Goal: Navigation & Orientation: Go to known website

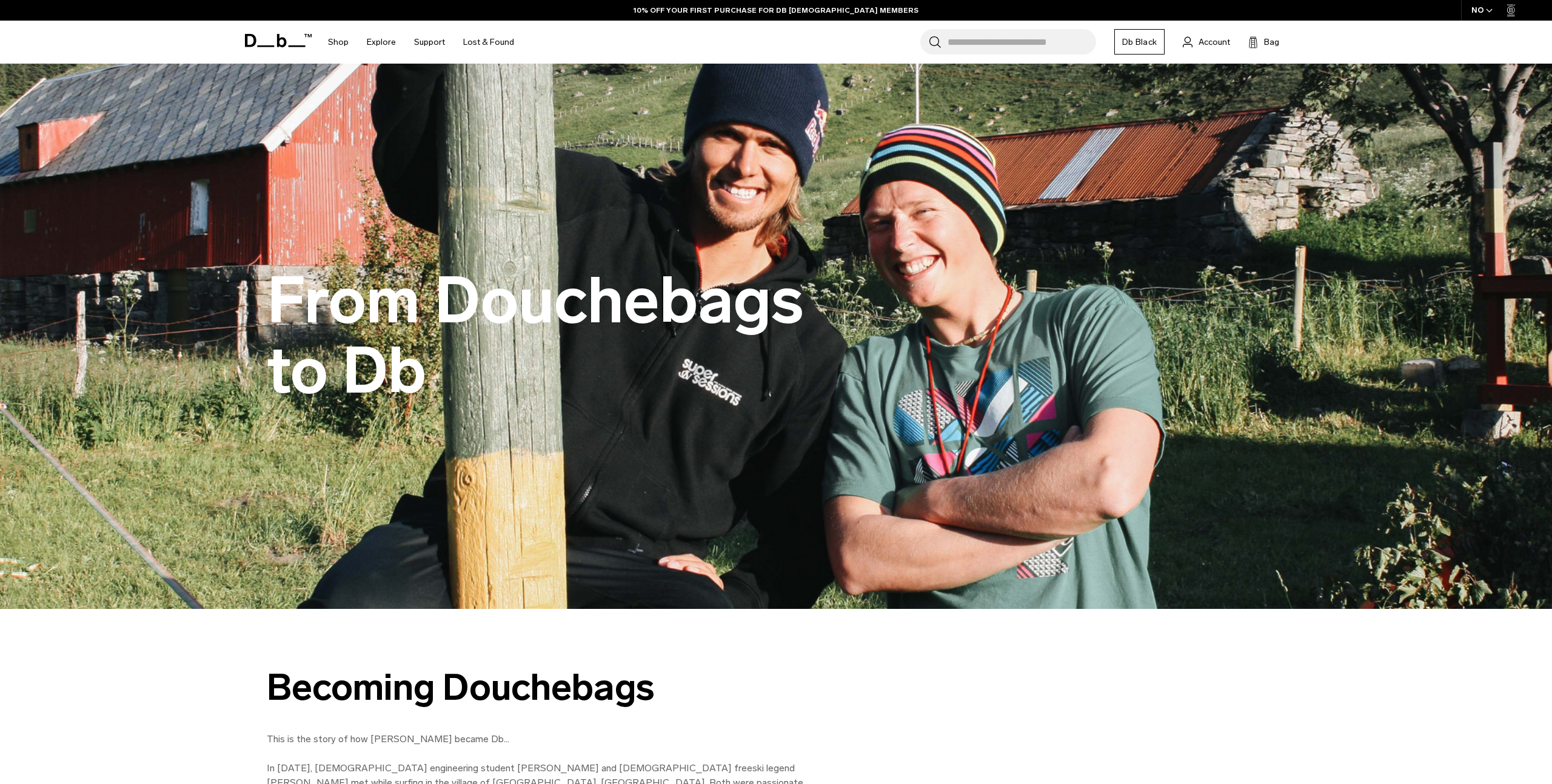
click at [274, 44] on icon at bounding box center [278, 40] width 67 height 14
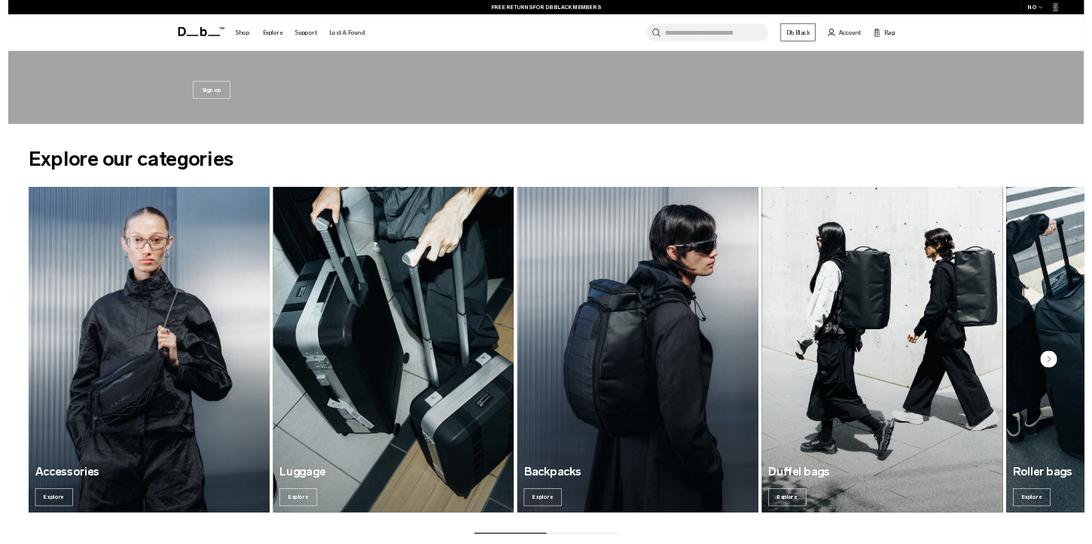
scroll to position [1940, 0]
